Goal: Task Accomplishment & Management: Complete application form

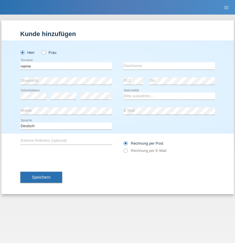
type input "naime"
click at [169, 66] on input "text" at bounding box center [170, 65] width 92 height 7
type input "llugiqi"
select select "CH"
radio input "true"
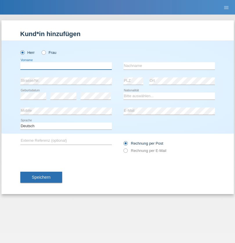
click at [66, 66] on input "text" at bounding box center [66, 65] width 92 height 7
type input "Shaban"
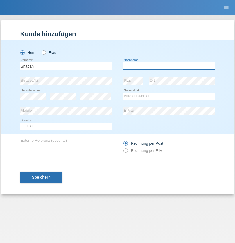
click at [169, 66] on input "text" at bounding box center [170, 65] width 92 height 7
type input "llugiqi"
select select "CH"
radio input "true"
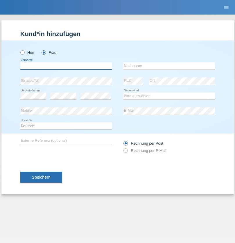
click at [66, 66] on input "text" at bounding box center [66, 65] width 92 height 7
type input "Hatman"
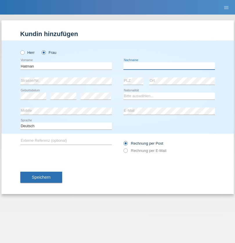
click at [169, 66] on input "text" at bounding box center [170, 65] width 92 height 7
type input "Krasniqi"
select select "CH"
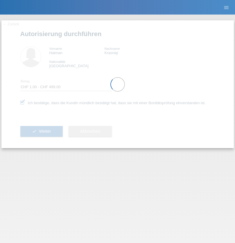
select select "1"
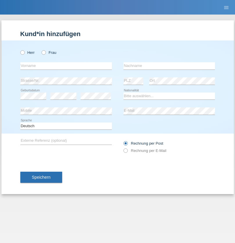
radio input "true"
click at [66, 66] on input "text" at bounding box center [66, 65] width 92 height 7
type input "Nadin"
click at [169, 66] on input "text" at bounding box center [170, 65] width 92 height 7
type input "Ido"
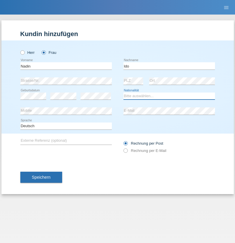
select select "CH"
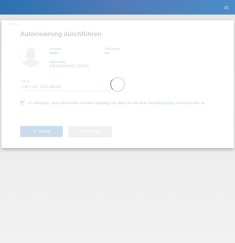
select select "1"
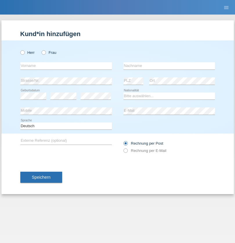
radio input "true"
click at [66, 66] on input "text" at bounding box center [66, 65] width 92 height 7
type input "Champing"
click at [169, 66] on input "text" at bounding box center [170, 65] width 92 height 7
type input "Malonga"
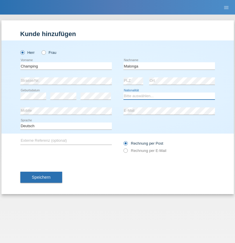
select select "CH"
radio input "true"
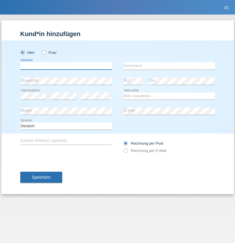
click at [66, 66] on input "text" at bounding box center [66, 65] width 92 height 7
type input "Djordjevic"
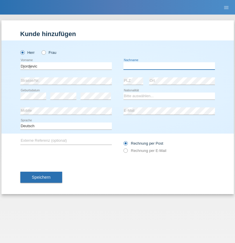
click at [169, 66] on input "text" at bounding box center [170, 65] width 92 height 7
type input "Radosav"
select select "RS"
select select "C"
select select "10"
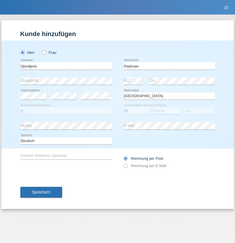
select select "03"
select select "1989"
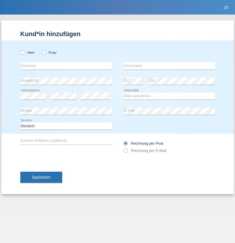
radio input "true"
click at [66, 66] on input "text" at bounding box center [66, 65] width 92 height 7
type input "Silvia"
click at [169, 66] on input "text" at bounding box center [170, 65] width 92 height 7
type input "Patera"
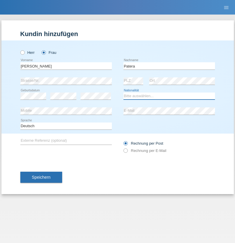
select select "CH"
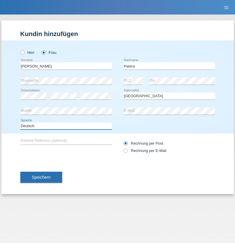
select select "en"
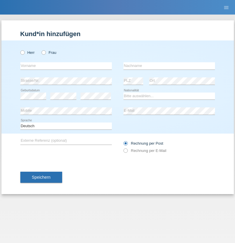
radio input "true"
click at [66, 66] on input "text" at bounding box center [66, 65] width 92 height 7
type input "[PERSON_NAME]"
click at [169, 66] on input "text" at bounding box center [170, 65] width 92 height 7
type input "Sakhi"
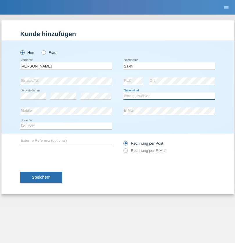
select select "IT"
select select "C"
select select "24"
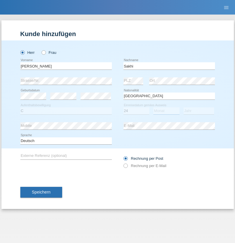
select select "10"
select select "2021"
